Goal: Transaction & Acquisition: Purchase product/service

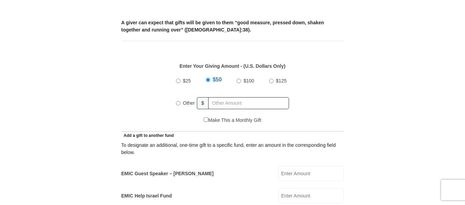
scroll to position [287, 0]
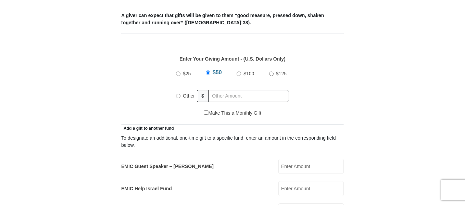
click at [239, 72] on input "$100" at bounding box center [238, 74] width 4 height 4
radio input "true"
click at [177, 94] on input "Other" at bounding box center [178, 96] width 4 height 4
radio input "true"
click at [293, 159] on input "EMIC Guest Speaker – [PERSON_NAME]" at bounding box center [310, 166] width 65 height 15
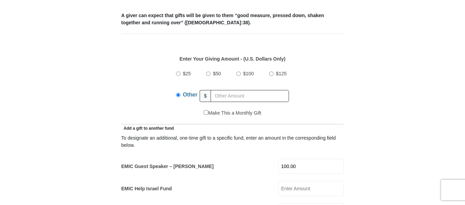
type input "100.00"
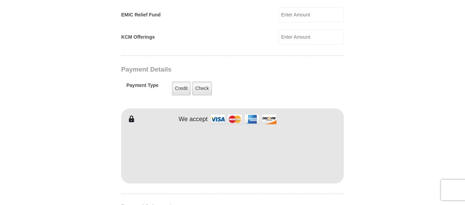
scroll to position [529, 0]
click at [179, 80] on label "Credit" at bounding box center [181, 87] width 19 height 14
click at [0, 0] on input "Credit" at bounding box center [0, 0] width 0 height 0
type input "[PERSON_NAME]"
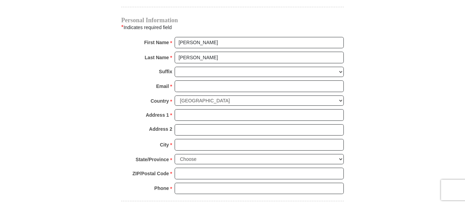
scroll to position [715, 0]
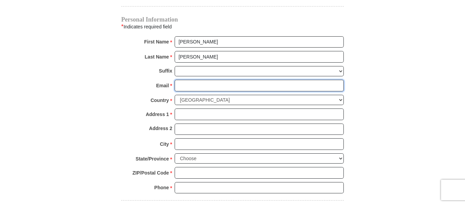
click at [222, 80] on input "Email *" at bounding box center [258, 86] width 169 height 12
type input "[PERSON_NAME][EMAIL_ADDRESS][PERSON_NAME][DOMAIN_NAME]"
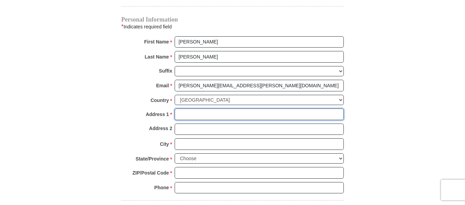
type input "1517 NE [GEOGRAPHIC_DATA]"
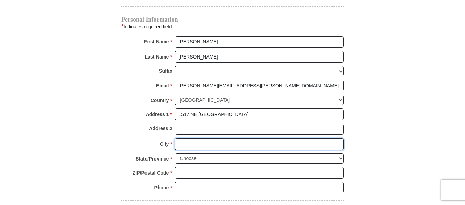
type input "Bend"
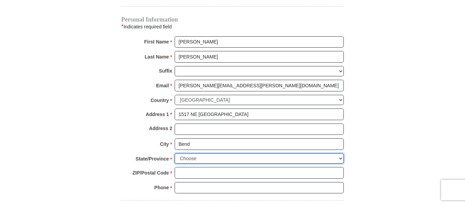
select select "OR"
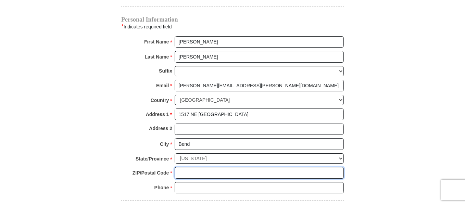
type input "97701-5052"
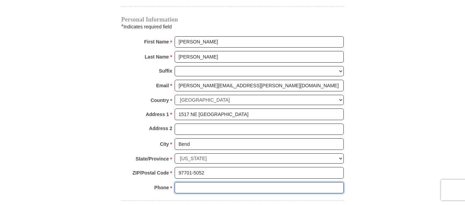
type input "5416785245"
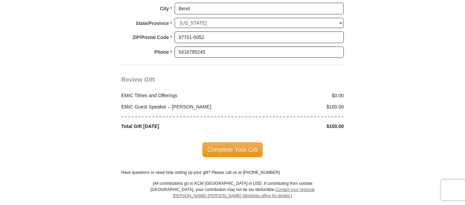
scroll to position [854, 0]
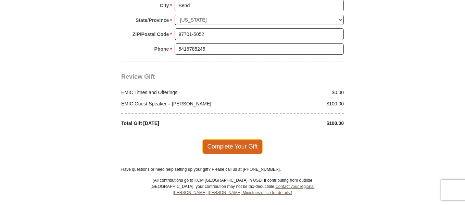
click at [223, 139] on span "Complete Your Gift" at bounding box center [232, 146] width 61 height 14
